Goal: Task Accomplishment & Management: Use online tool/utility

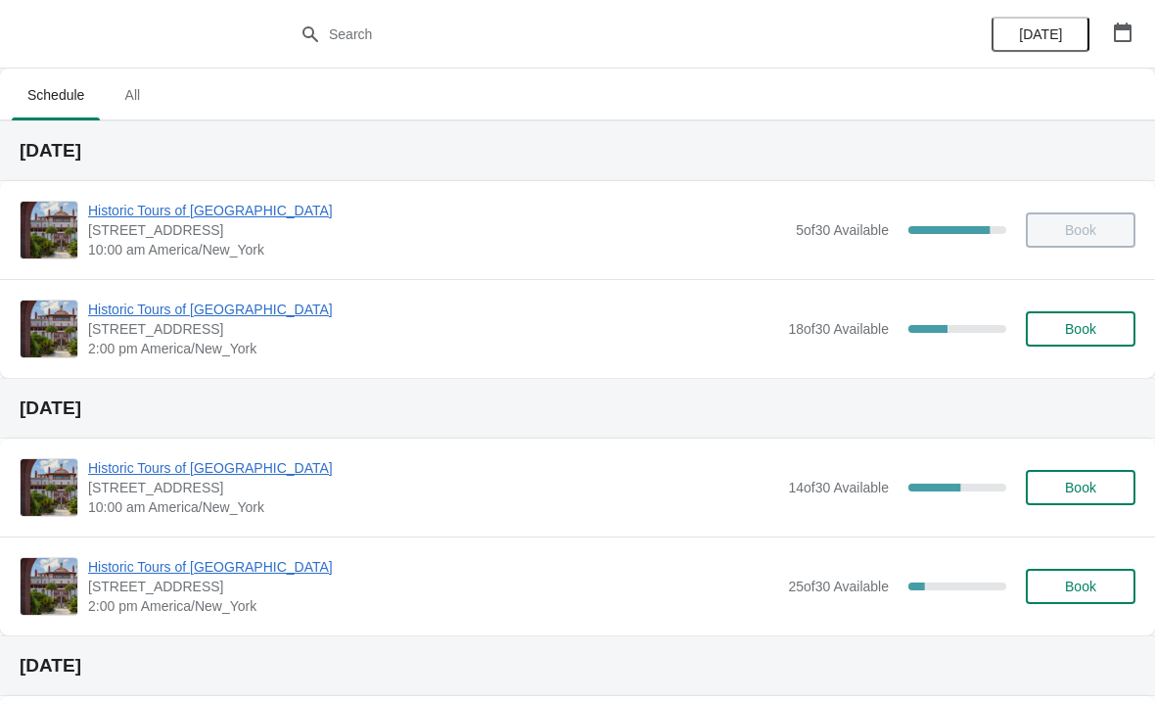
click at [1059, 331] on span "Book" at bounding box center [1080, 329] width 74 height 16
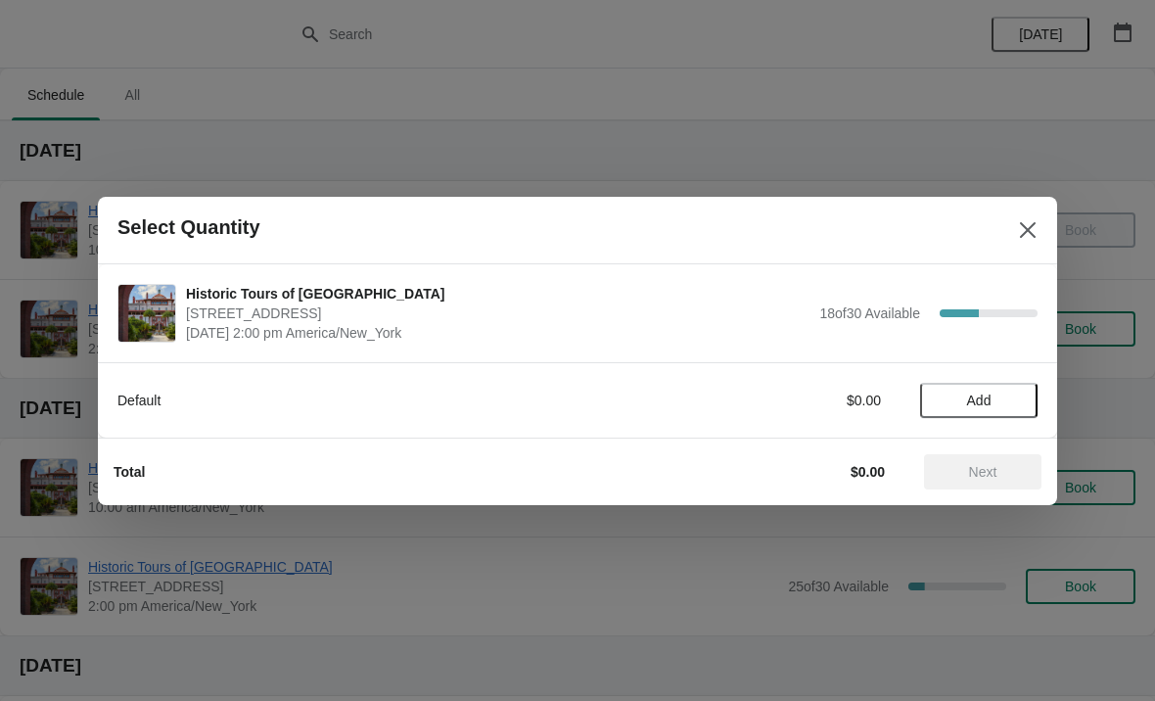
click at [960, 405] on span "Add" at bounding box center [979, 400] width 82 height 16
click at [1010, 400] on icon at bounding box center [1012, 399] width 7 height 7
click at [976, 472] on span "Next" at bounding box center [983, 472] width 28 height 16
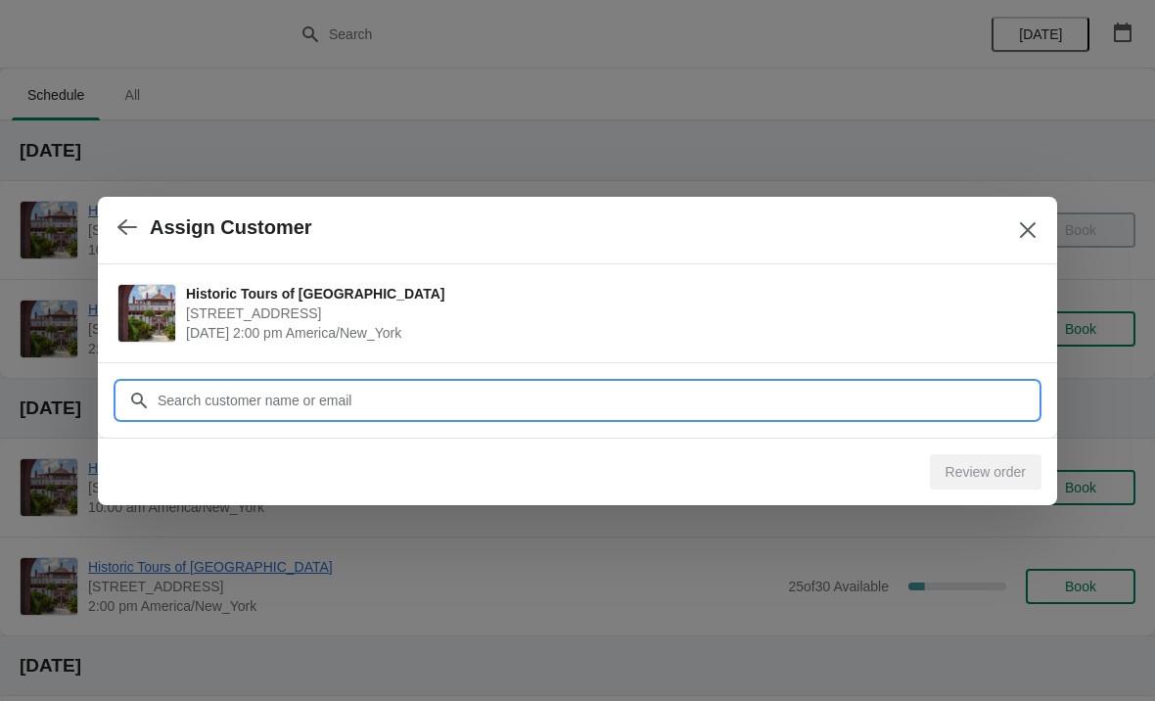
click at [419, 397] on input "Customer" at bounding box center [597, 400] width 881 height 35
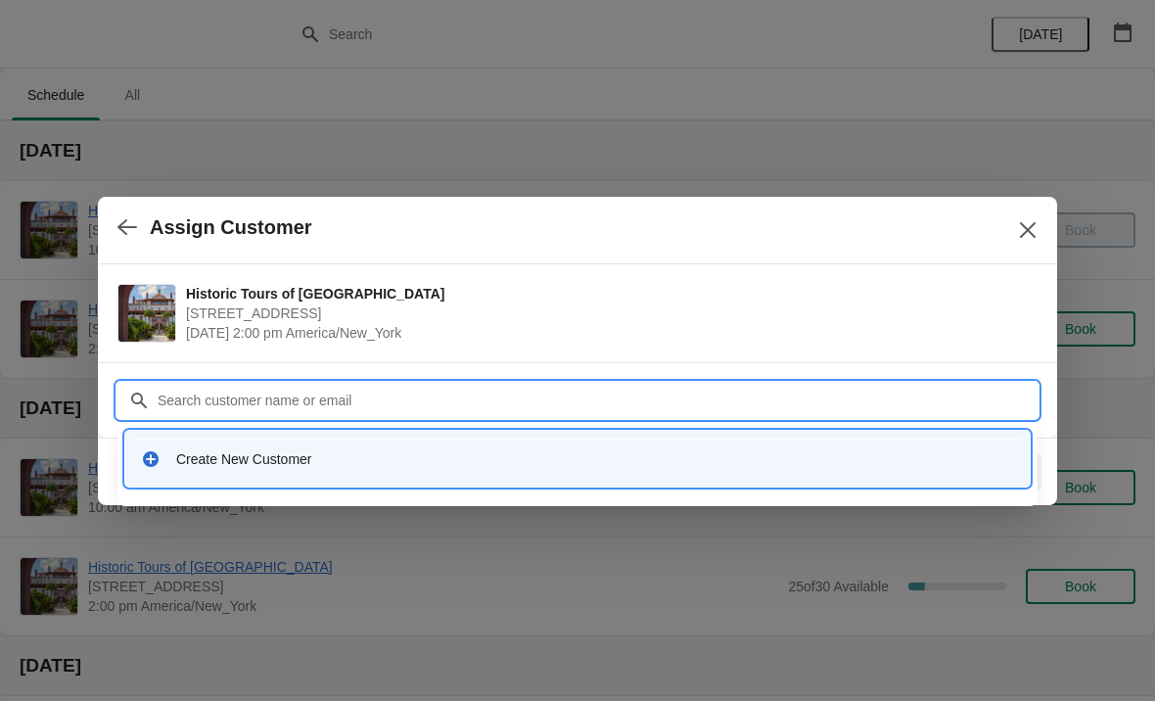
click at [145, 460] on icon at bounding box center [151, 459] width 16 height 16
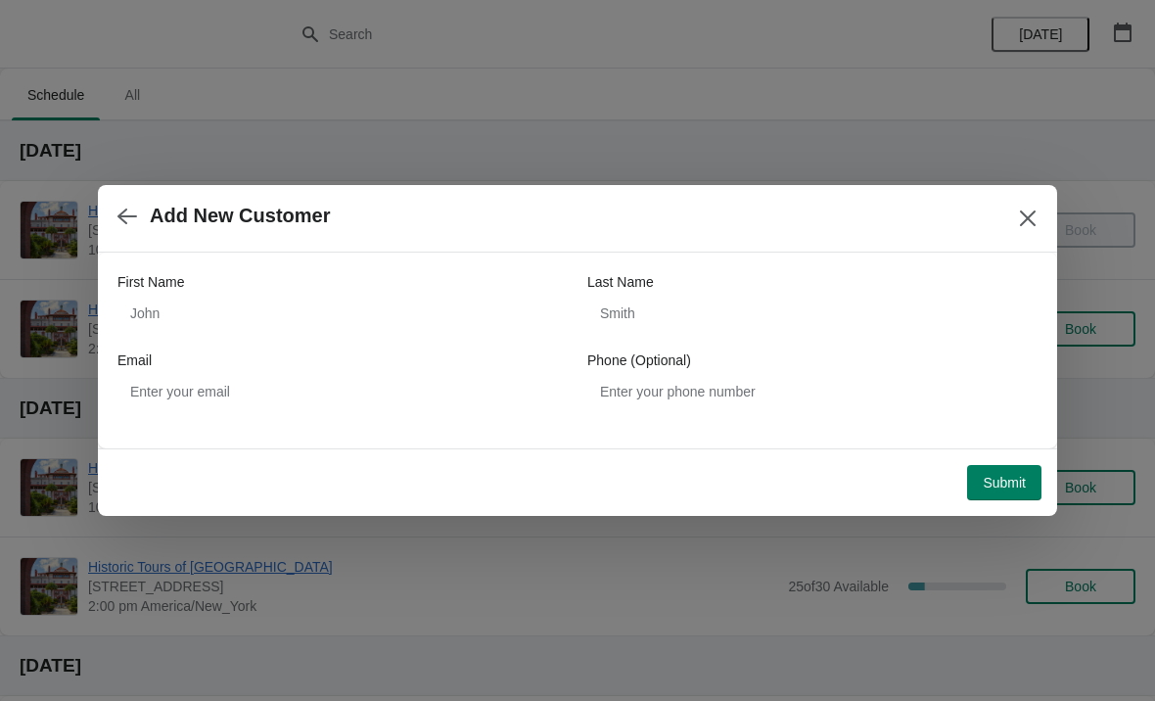
click at [1023, 224] on icon "Close" at bounding box center [1028, 218] width 16 height 16
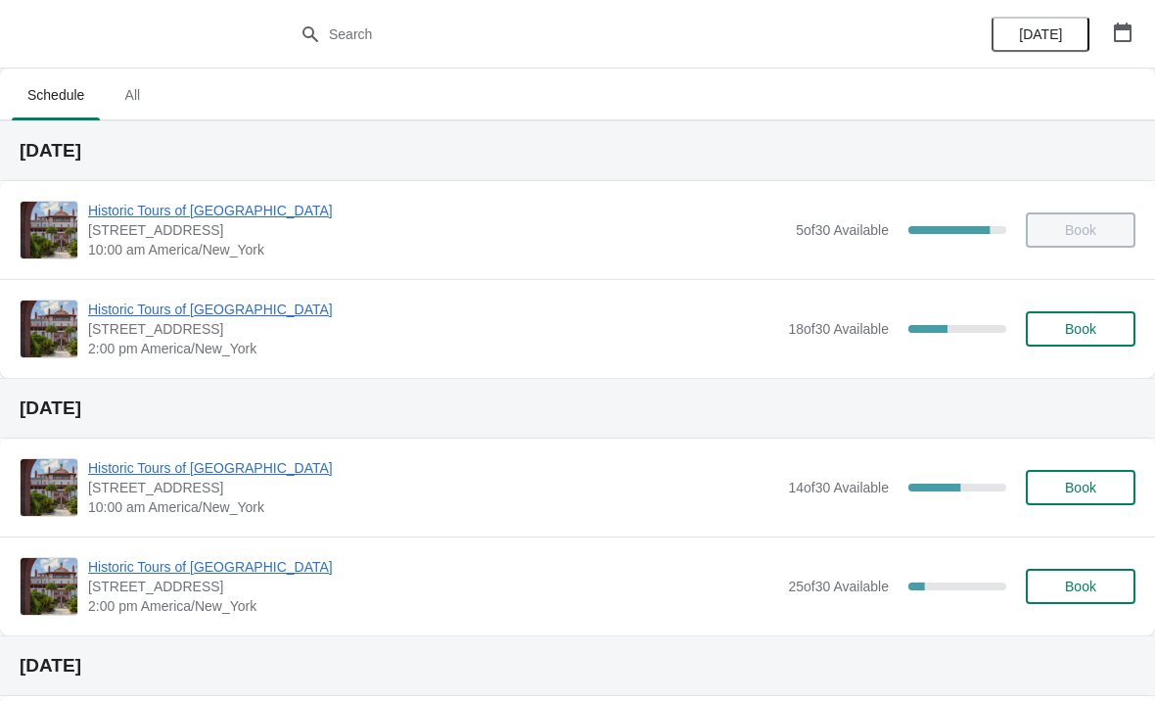
click at [1057, 325] on span "Book" at bounding box center [1080, 329] width 74 height 16
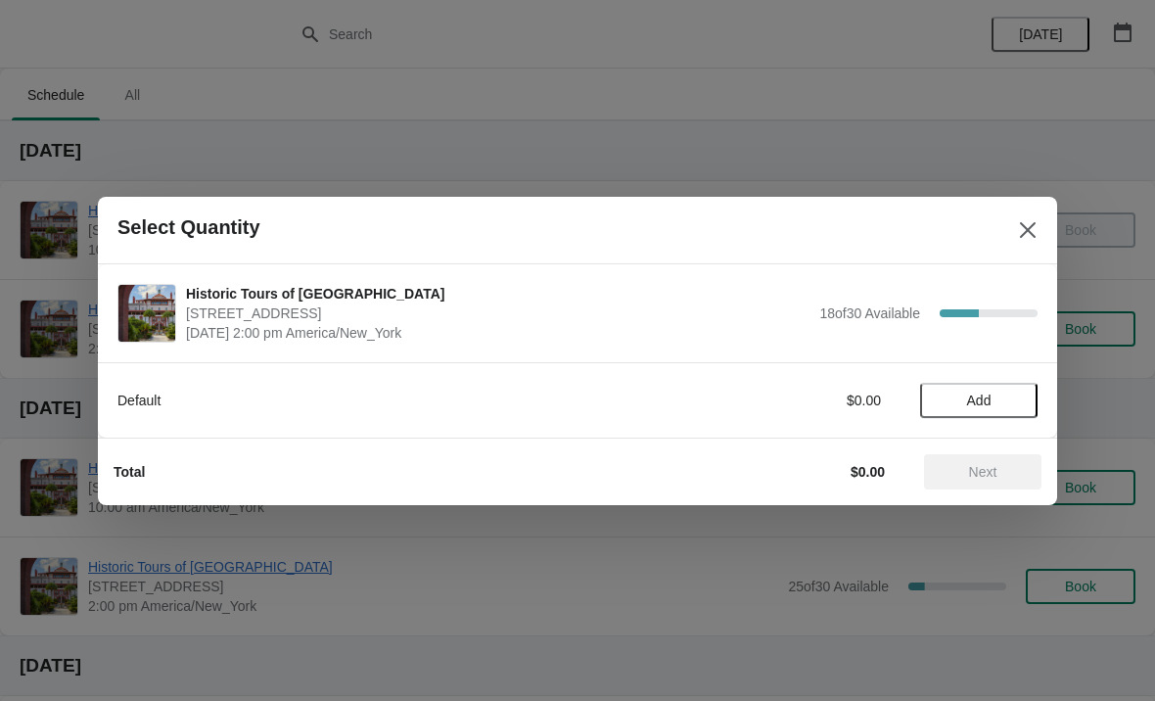
click at [977, 412] on button "Add" at bounding box center [978, 400] width 117 height 35
click at [961, 476] on span "Next" at bounding box center [983, 472] width 86 height 16
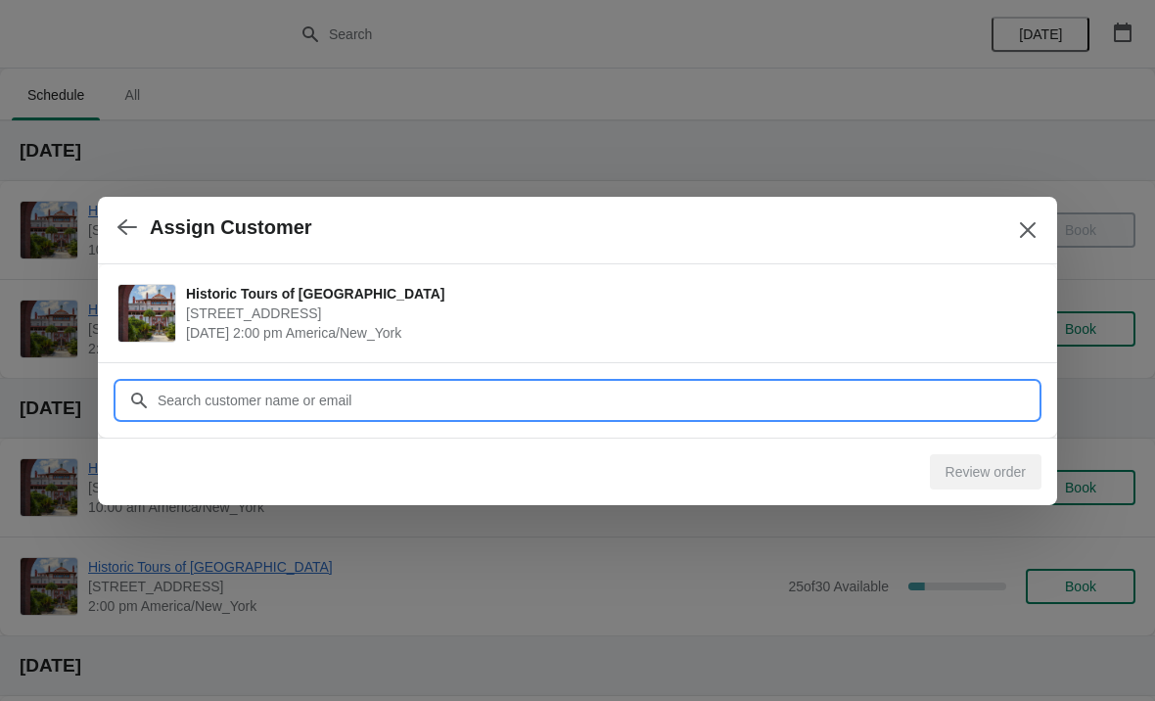
click at [497, 396] on input "Customer" at bounding box center [597, 400] width 881 height 35
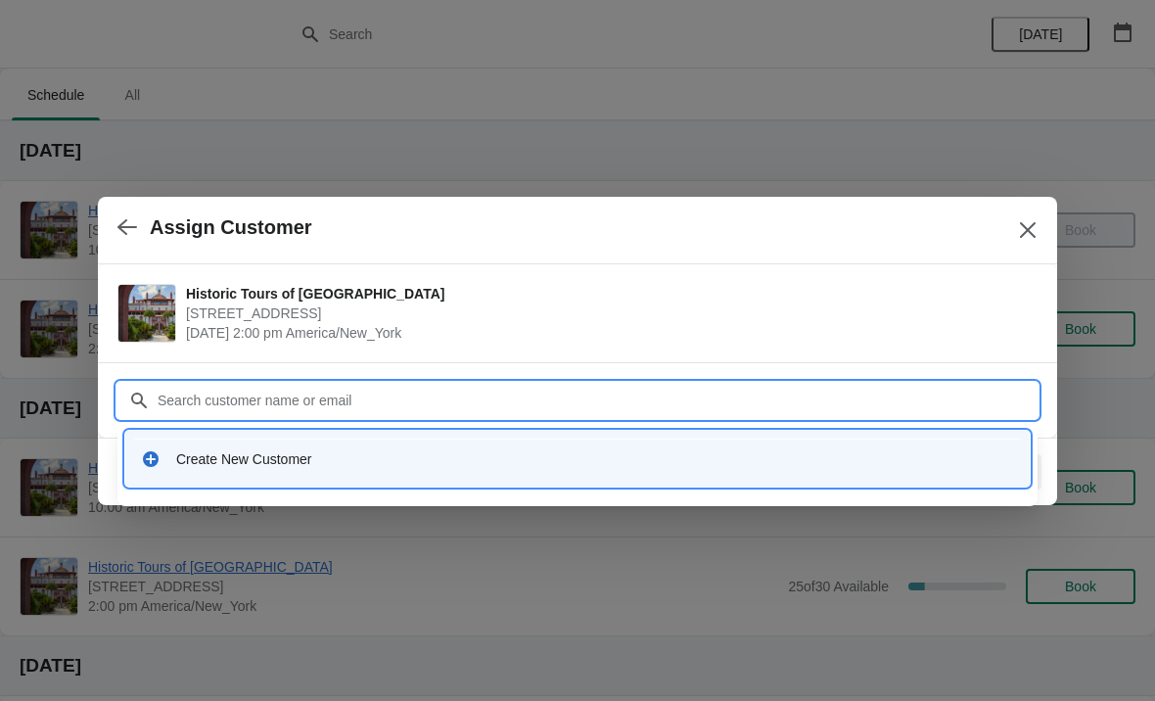
click at [184, 453] on div "Create New Customer" at bounding box center [595, 459] width 838 height 20
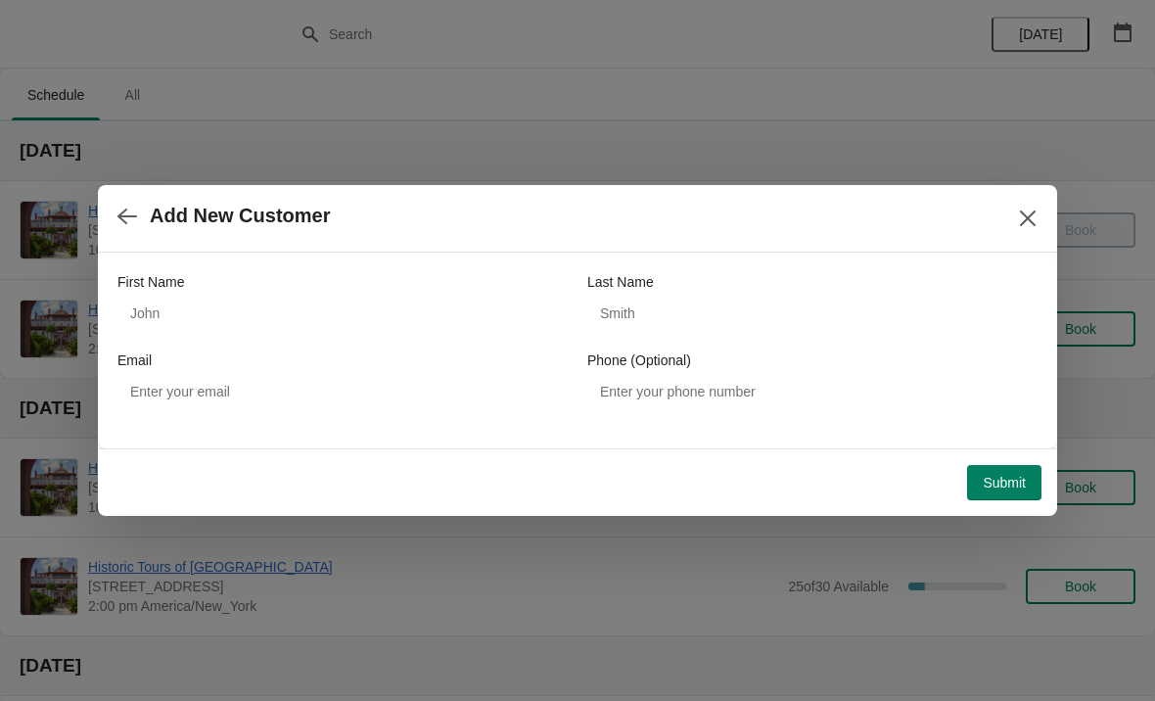
click at [276, 290] on div "First Name" at bounding box center [342, 282] width 450 height 20
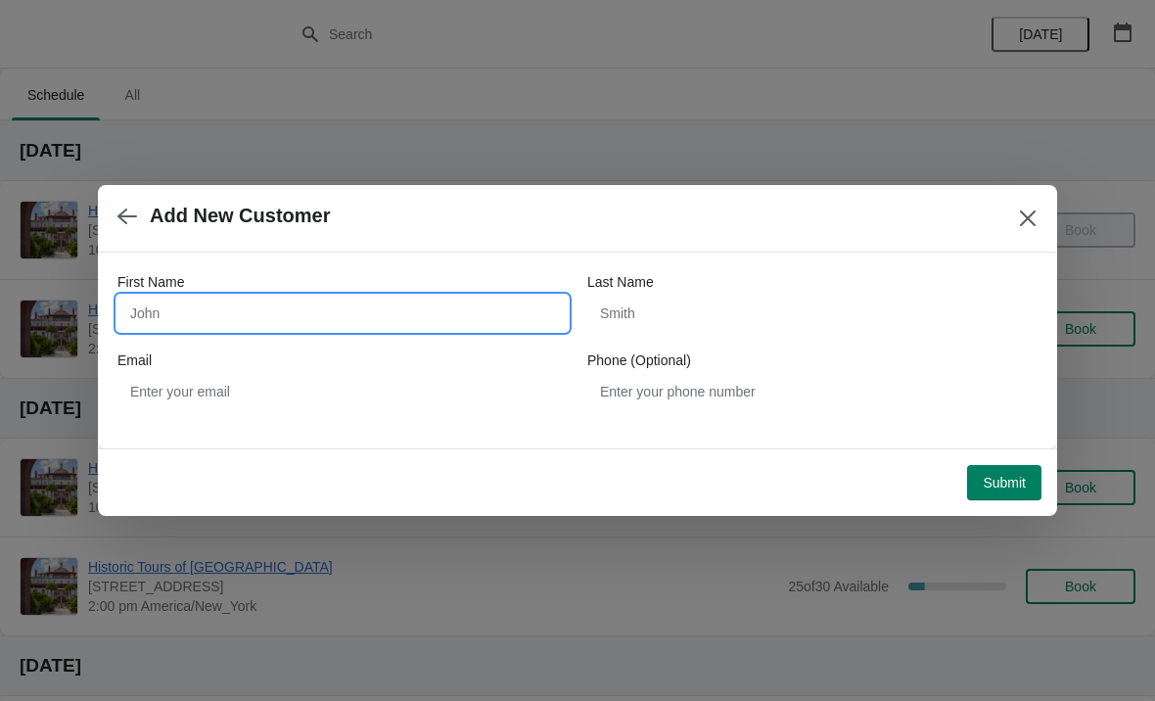
click at [269, 319] on input "First Name" at bounding box center [342, 313] width 450 height 35
click at [1015, 235] on button "Close" at bounding box center [1027, 218] width 35 height 35
